Goal: Transaction & Acquisition: Purchase product/service

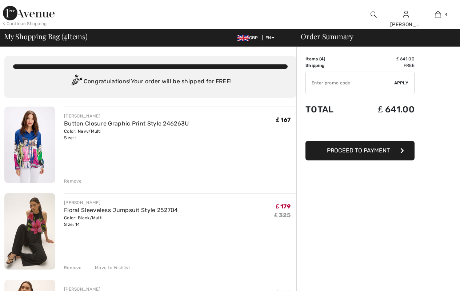
checkbox input "true"
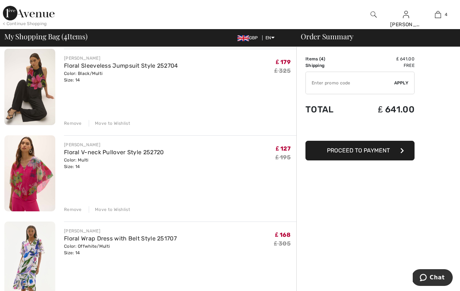
scroll to position [88, 0]
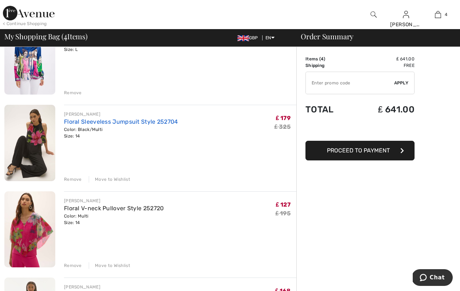
click at [164, 121] on link "Floral Sleeveless Jumpsuit Style 252704" at bounding box center [121, 121] width 114 height 7
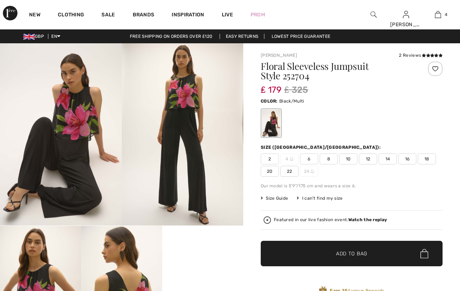
click at [208, 253] on video "Your browser does not support the video tag." at bounding box center [202, 246] width 81 height 41
checkbox input "true"
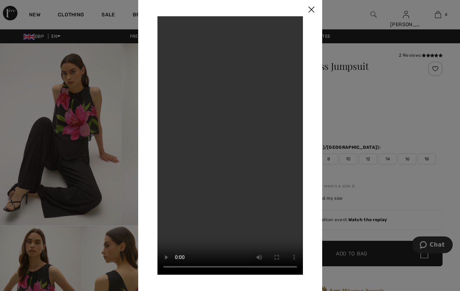
click at [313, 6] on img at bounding box center [311, 10] width 22 height 23
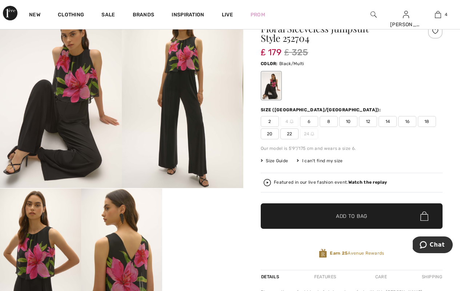
scroll to position [87, 0]
